Goal: Complete application form: Complete application form

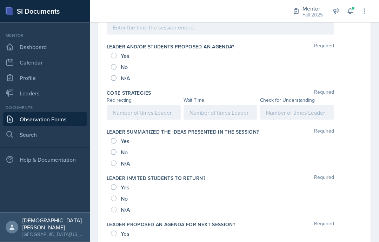
scroll to position [1, 0]
click at [287, 106] on div at bounding box center [297, 112] width 74 height 15
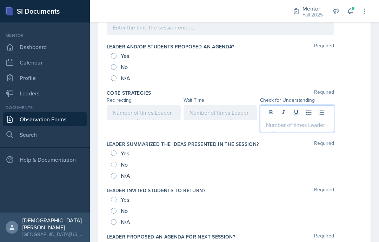
click at [285, 125] on p at bounding box center [297, 125] width 62 height 8
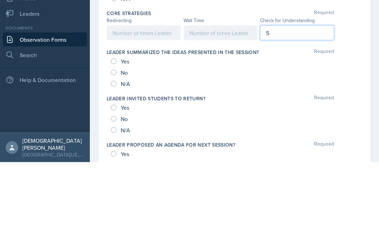
click at [231, 105] on div at bounding box center [221, 112] width 74 height 15
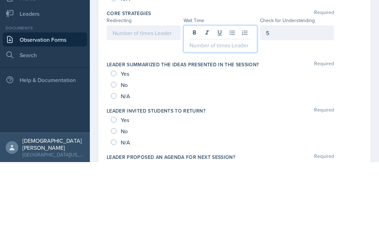
click at [240, 121] on p at bounding box center [221, 125] width 62 height 8
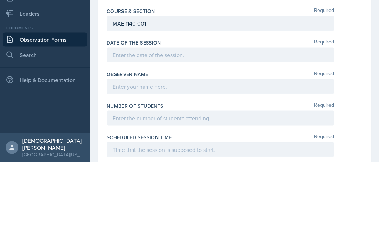
scroll to position [86, 0]
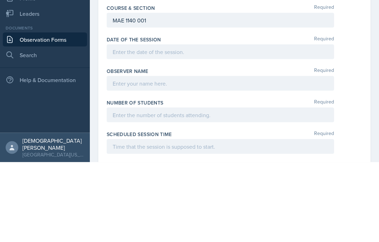
click at [312, 124] on div at bounding box center [220, 131] width 227 height 15
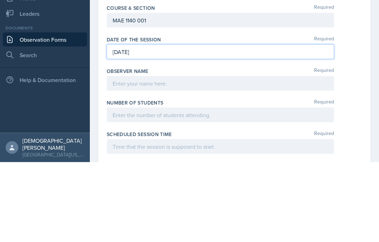
scroll to position [101, 0]
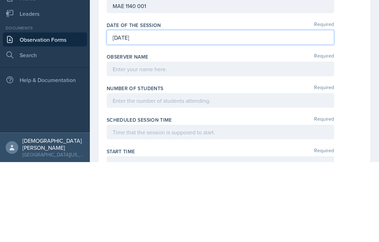
click at [208, 141] on div at bounding box center [220, 148] width 227 height 15
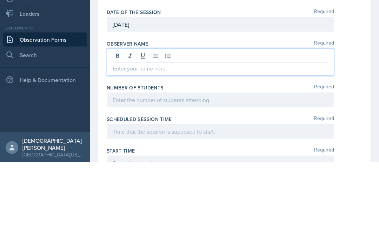
scroll to position [132, 0]
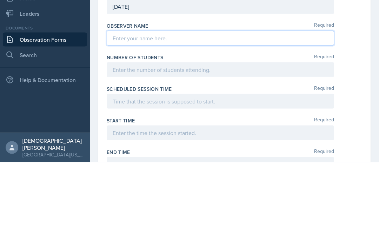
click at [163, 142] on div at bounding box center [220, 149] width 227 height 15
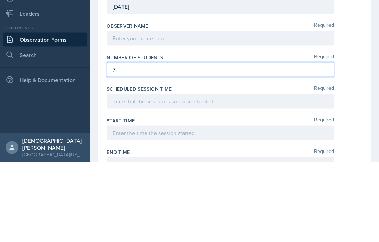
click at [193, 111] on div at bounding box center [220, 118] width 227 height 15
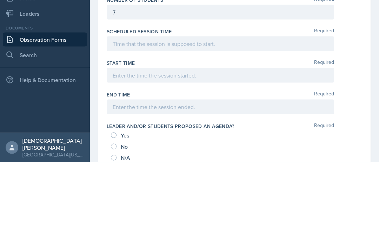
scroll to position [194, 0]
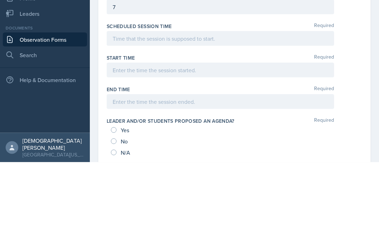
click at [242, 111] on div at bounding box center [220, 118] width 227 height 15
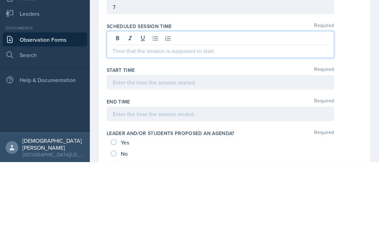
click at [238, 126] on p at bounding box center [221, 130] width 216 height 8
click at [218, 175] on div "End Time Required" at bounding box center [235, 191] width 256 height 32
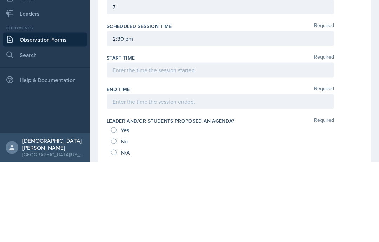
scroll to position [28, 0]
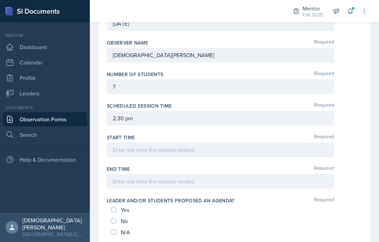
click at [197, 142] on div at bounding box center [220, 149] width 227 height 15
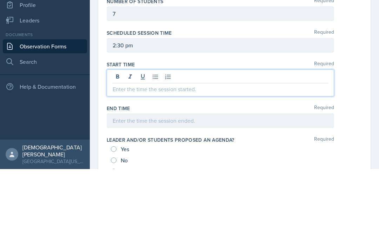
click at [200, 158] on p at bounding box center [221, 162] width 216 height 8
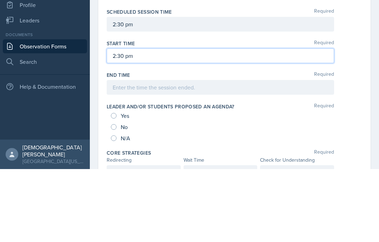
scroll to position [243, 0]
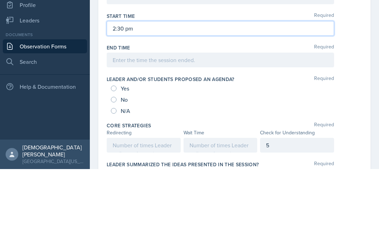
click at [119, 156] on div "Yes" at bounding box center [121, 161] width 20 height 11
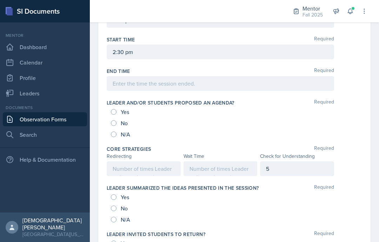
scroll to position [293, 0]
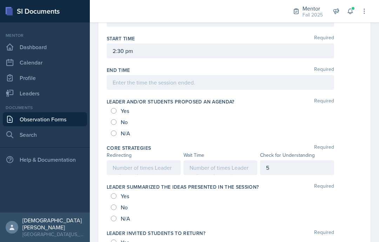
click at [119, 105] on div "Yes" at bounding box center [121, 110] width 20 height 11
click at [116, 108] on input "Yes" at bounding box center [114, 111] width 6 height 6
radio input "true"
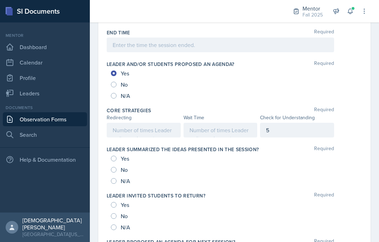
scroll to position [367, 0]
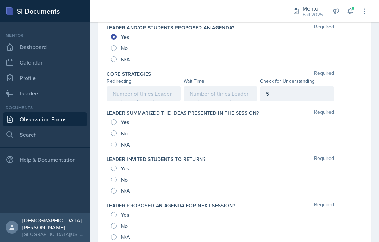
click at [115, 119] on input "Yes" at bounding box center [114, 122] width 6 height 6
radio input "true"
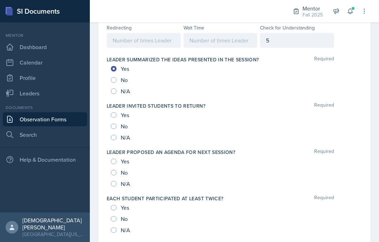
scroll to position [422, 0]
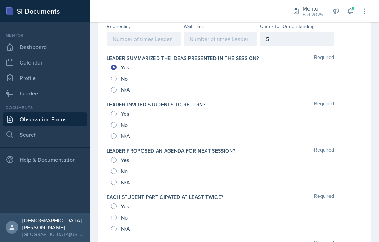
click at [119, 108] on div "Yes" at bounding box center [121, 113] width 20 height 11
click at [111, 111] on input "Yes" at bounding box center [114, 114] width 6 height 6
radio input "true"
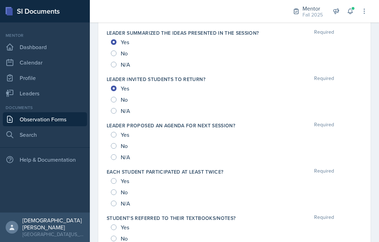
scroll to position [452, 0]
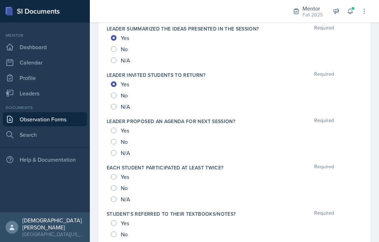
click at [114, 128] on input "Yes" at bounding box center [114, 131] width 6 height 6
radio input "true"
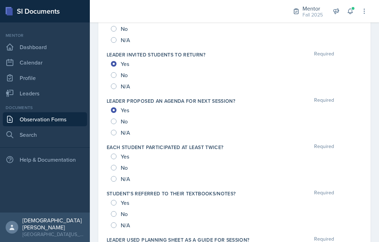
scroll to position [491, 0]
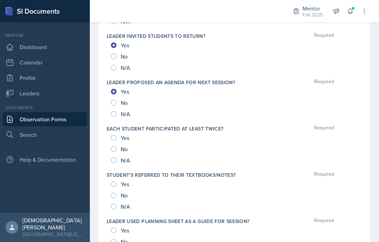
click at [114, 135] on input "Yes" at bounding box center [114, 138] width 6 height 6
radio input "true"
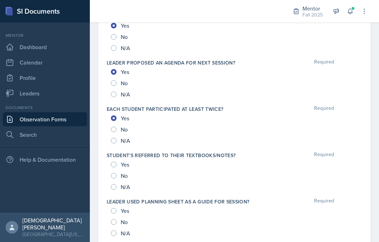
click at [116, 162] on input "Yes" at bounding box center [114, 165] width 6 height 6
radio input "true"
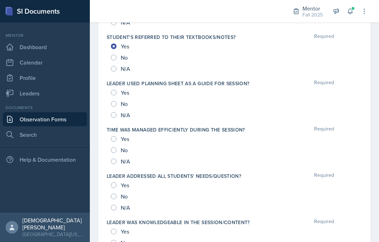
scroll to position [628, 0]
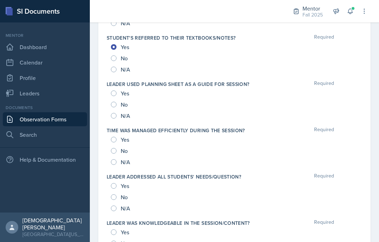
click at [118, 88] on div "Yes" at bounding box center [121, 93] width 20 height 11
click at [115, 88] on div "Yes" at bounding box center [121, 93] width 20 height 11
click at [115, 99] on div "No" at bounding box center [120, 104] width 18 height 11
click at [114, 91] on input "Yes" at bounding box center [114, 94] width 6 height 6
radio input "true"
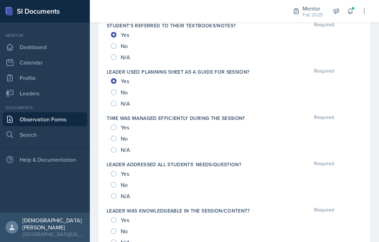
scroll to position [643, 0]
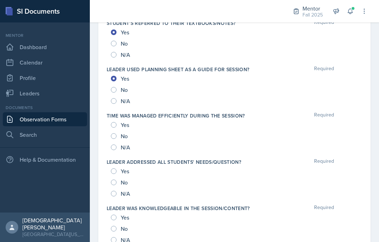
click at [110, 112] on label "Time was managed efficiently during the session?" at bounding box center [176, 115] width 138 height 7
click at [114, 122] on input "Yes" at bounding box center [114, 125] width 6 height 6
radio input "true"
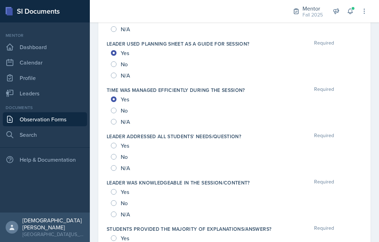
scroll to position [679, 0]
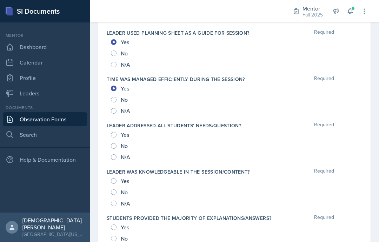
click at [116, 132] on input "Yes" at bounding box center [114, 135] width 6 height 6
radio input "true"
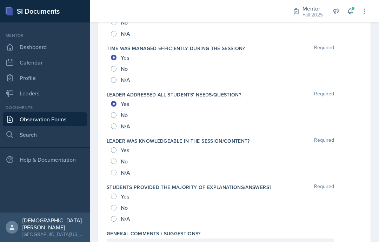
scroll to position [718, 0]
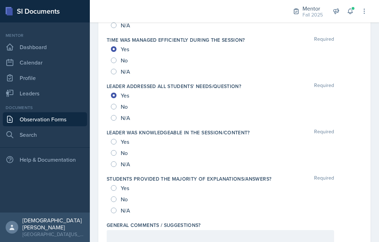
click at [112, 139] on input "Yes" at bounding box center [114, 142] width 6 height 6
radio input "true"
click at [115, 175] on label "Students provided the majority of explanations/answers?" at bounding box center [189, 178] width 165 height 7
click at [114, 185] on input "Yes" at bounding box center [114, 188] width 6 height 6
radio input "true"
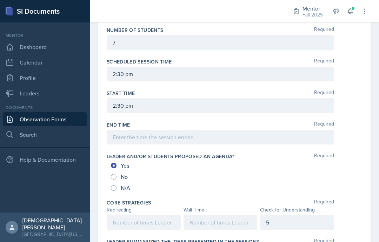
scroll to position [239, 0]
click at [186, 130] on div at bounding box center [220, 137] width 227 height 15
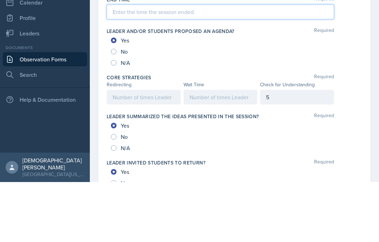
scroll to position [307, 0]
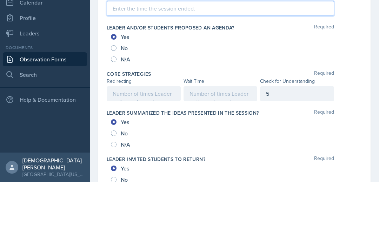
click at [154, 146] on div at bounding box center [144, 153] width 74 height 15
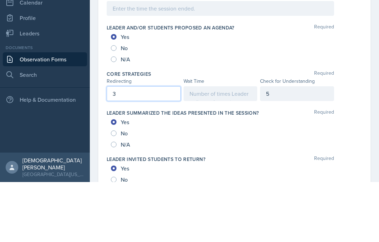
click at [228, 146] on div at bounding box center [221, 153] width 74 height 15
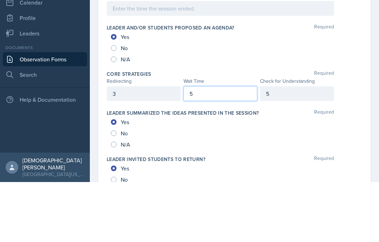
click at [306, 167] on div "Leader summarized the ideas presented in the session? Required Yes No N/A" at bounding box center [235, 190] width 256 height 46
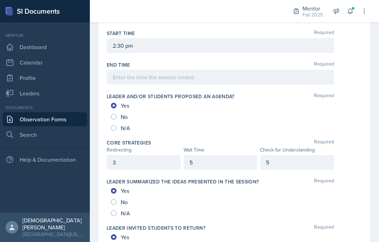
scroll to position [298, 0]
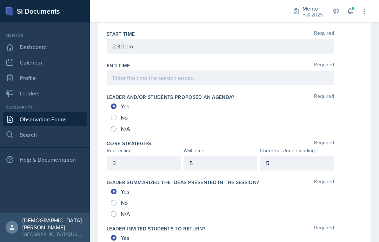
click at [164, 71] on div at bounding box center [220, 78] width 227 height 15
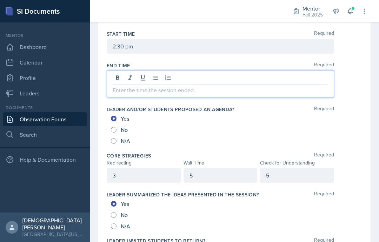
click at [215, 86] on p at bounding box center [221, 90] width 216 height 8
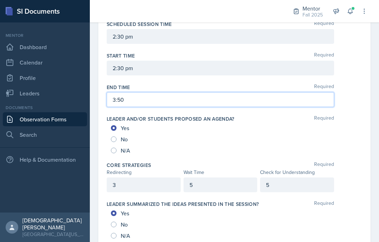
scroll to position [289, 0]
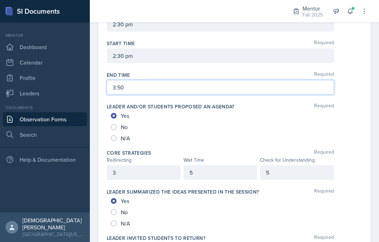
click at [160, 165] on div "3" at bounding box center [144, 172] width 74 height 15
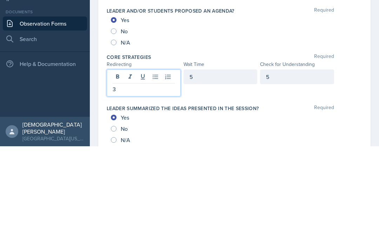
click at [139, 181] on p "3" at bounding box center [144, 185] width 62 height 8
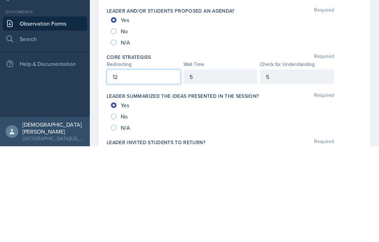
click at [225, 165] on div "5" at bounding box center [221, 172] width 74 height 15
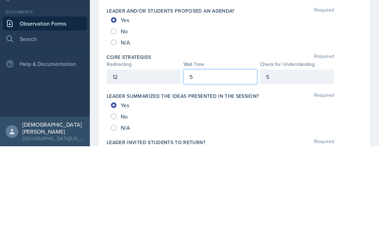
click at [294, 165] on div "5" at bounding box center [297, 172] width 74 height 15
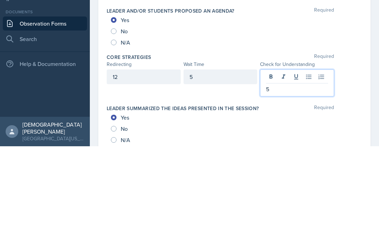
click at [286, 181] on p "5" at bounding box center [297, 185] width 62 height 8
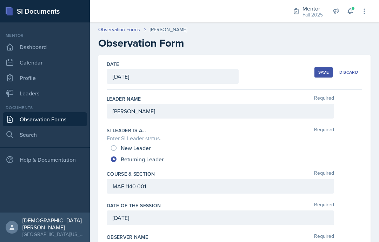
scroll to position [0, 0]
click at [322, 69] on div "Save" at bounding box center [323, 72] width 11 height 6
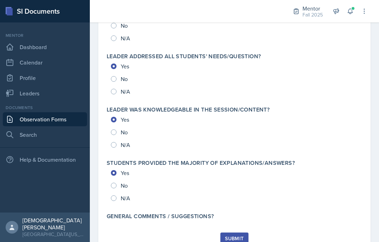
scroll to position [741, 0]
click at [238, 236] on div "Submit" at bounding box center [234, 239] width 19 height 6
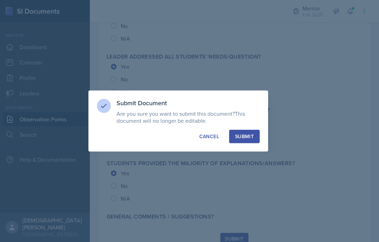
click at [252, 138] on div "Submit" at bounding box center [244, 136] width 19 height 7
radio input "true"
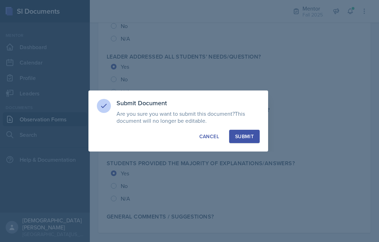
radio input "true"
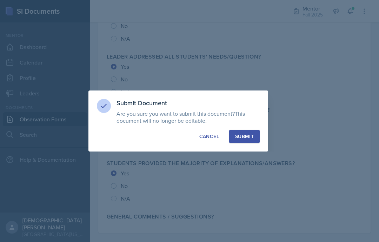
radio input "true"
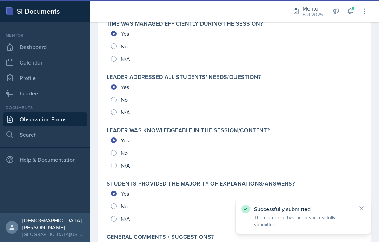
click at [18, 40] on link "Dashboard" at bounding box center [45, 47] width 84 height 14
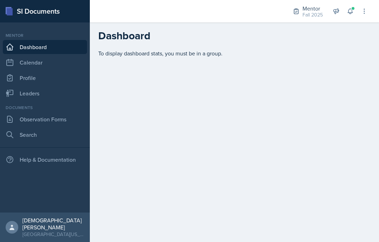
click at [363, 11] on icon at bounding box center [364, 11] width 7 height 7
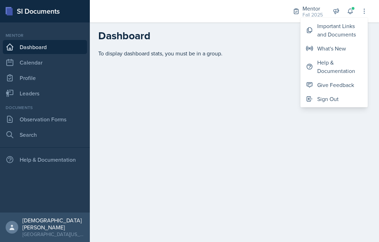
click at [342, 32] on div "Important Links and Documents" at bounding box center [339, 30] width 45 height 17
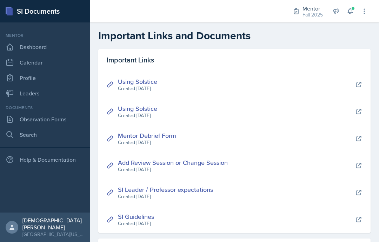
scroll to position [15, 0]
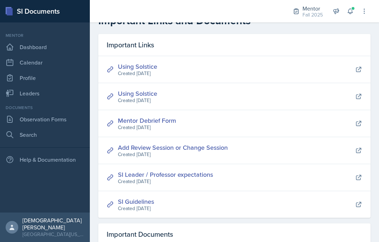
click at [164, 123] on link "Mentor Debrief Form" at bounding box center [147, 120] width 58 height 9
